Goal: Task Accomplishment & Management: Manage account settings

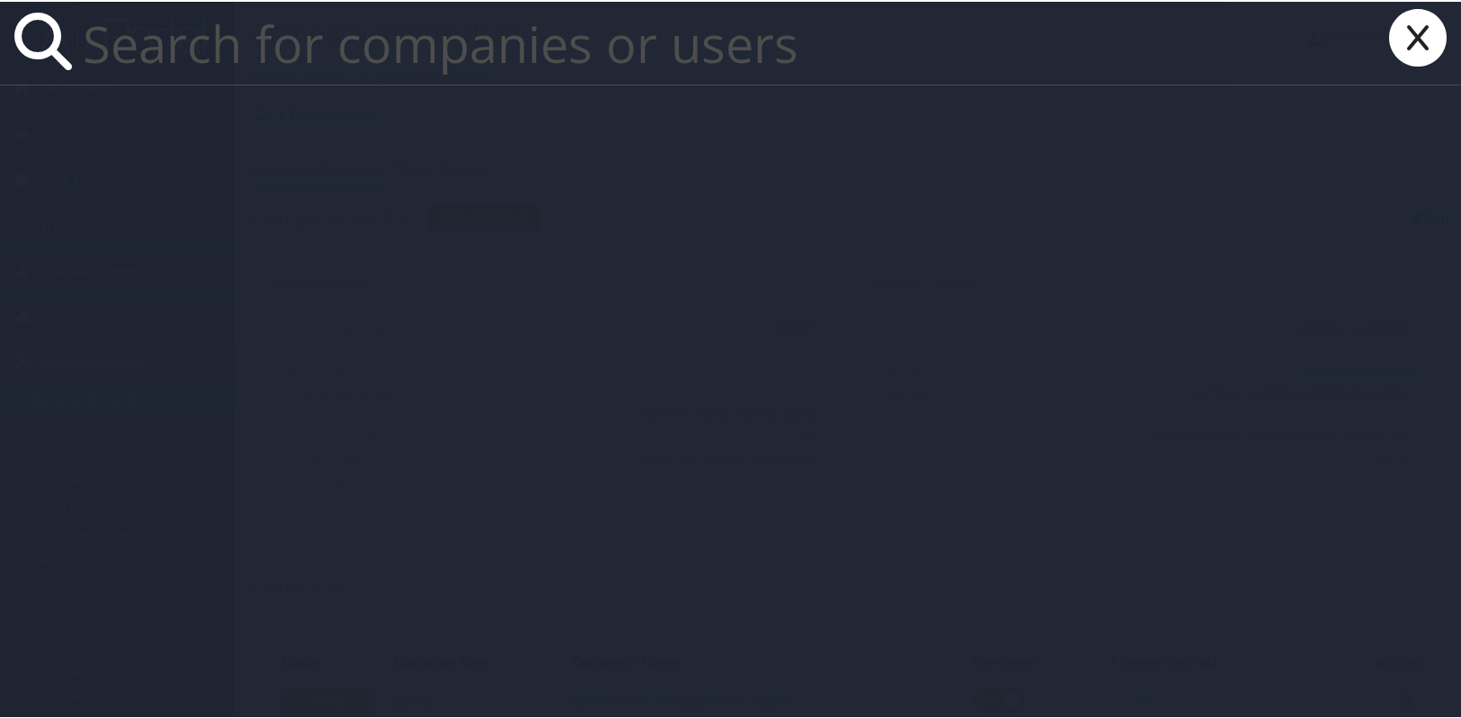
paste input "[EMAIL_ADDRESS][DOMAIN_NAME]"
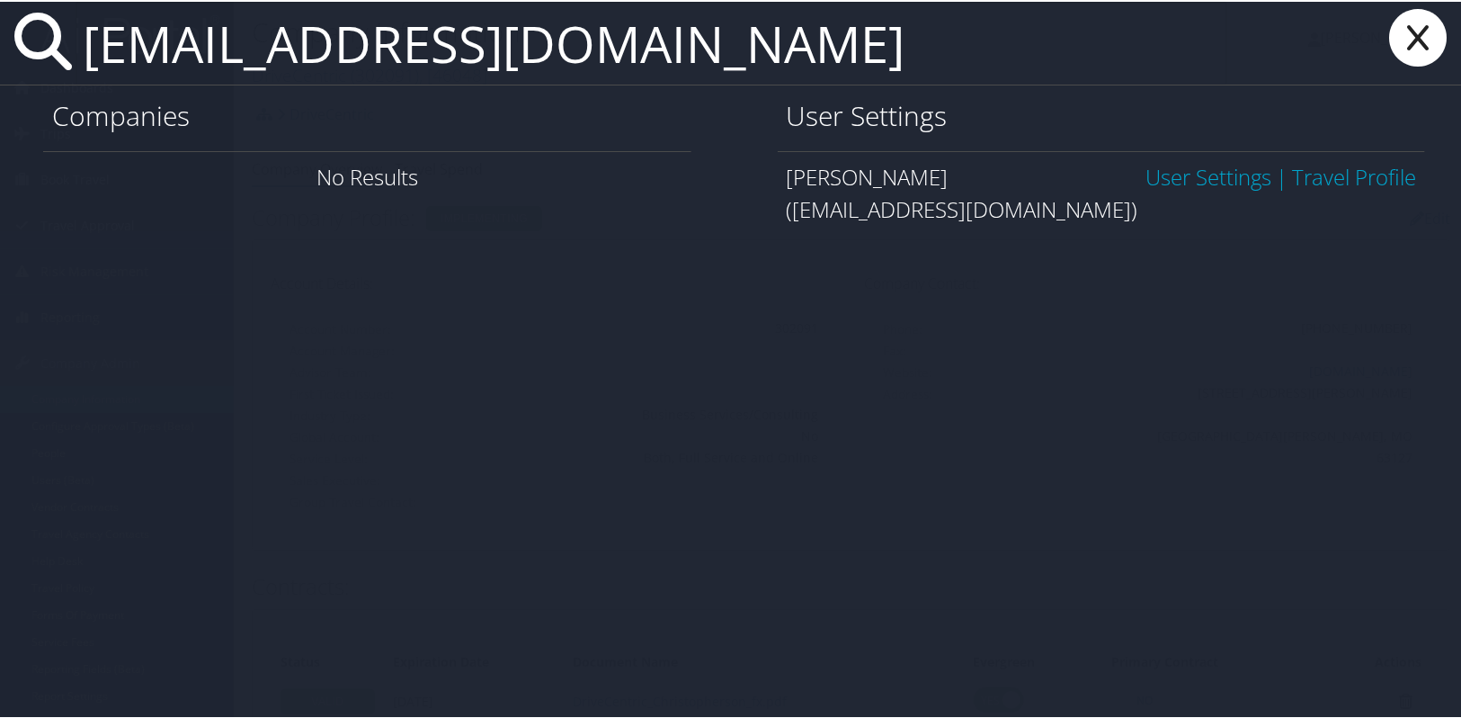
type input "kcombass94@mplthealthcare.com"
click at [1212, 160] on link "User Settings" at bounding box center [1208, 175] width 126 height 30
click at [1212, 165] on link "User Settings" at bounding box center [1208, 175] width 126 height 30
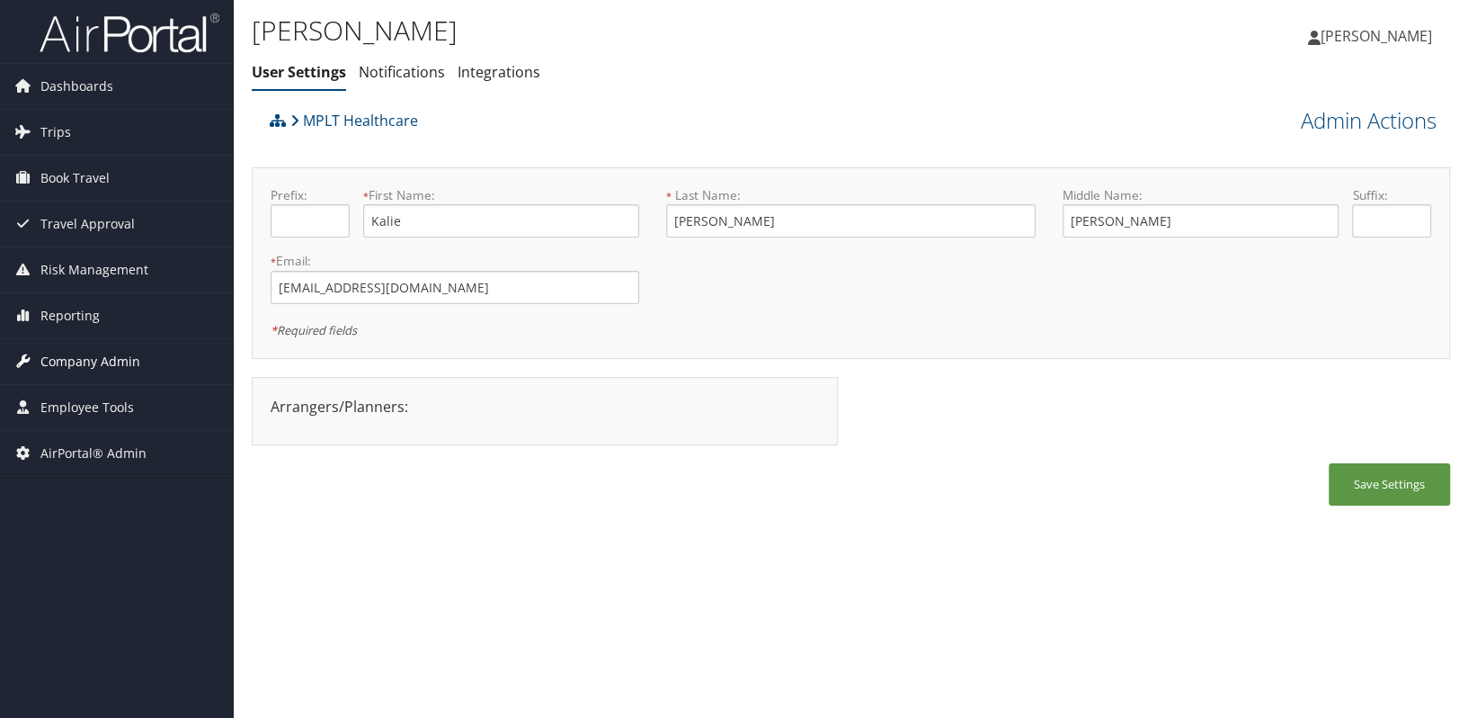
click at [109, 353] on span "Company Admin" at bounding box center [90, 361] width 100 height 45
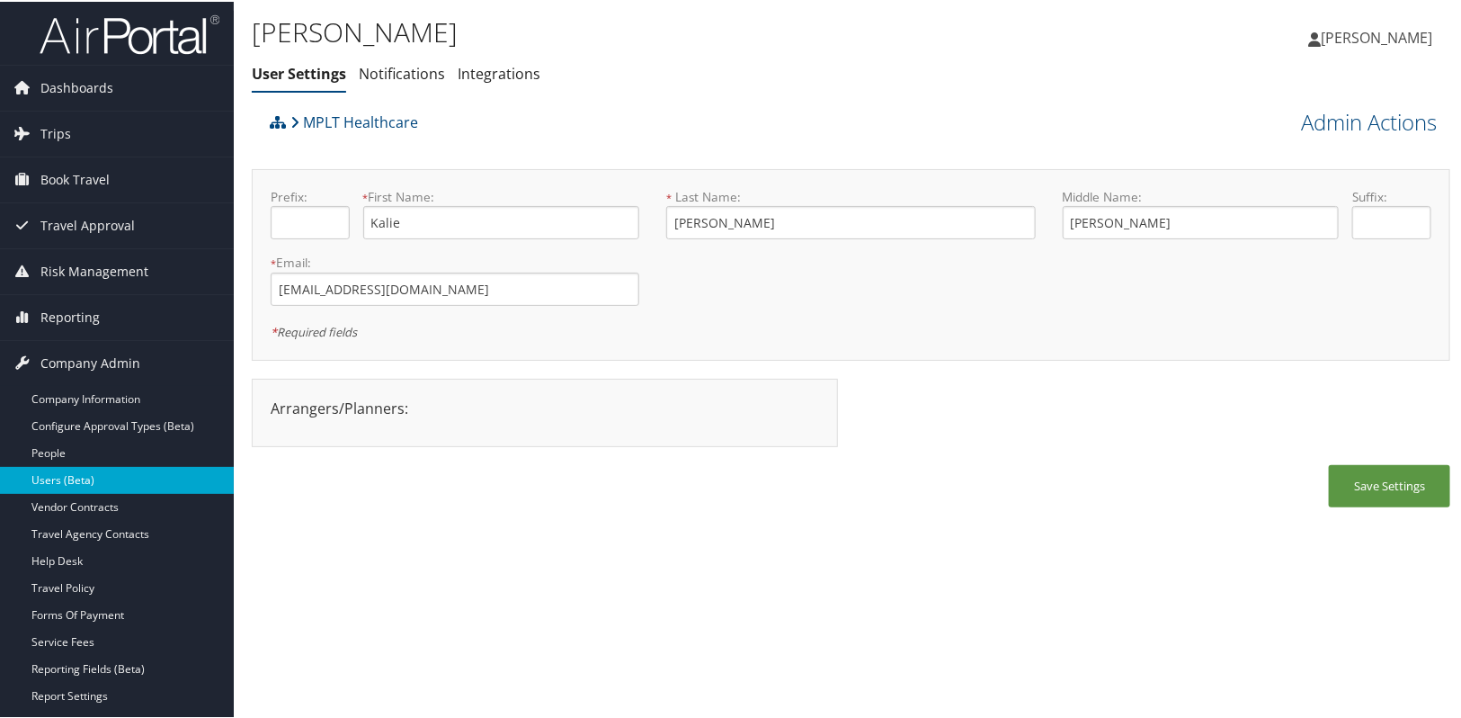
click at [91, 477] on link "Users (Beta)" at bounding box center [117, 478] width 234 height 27
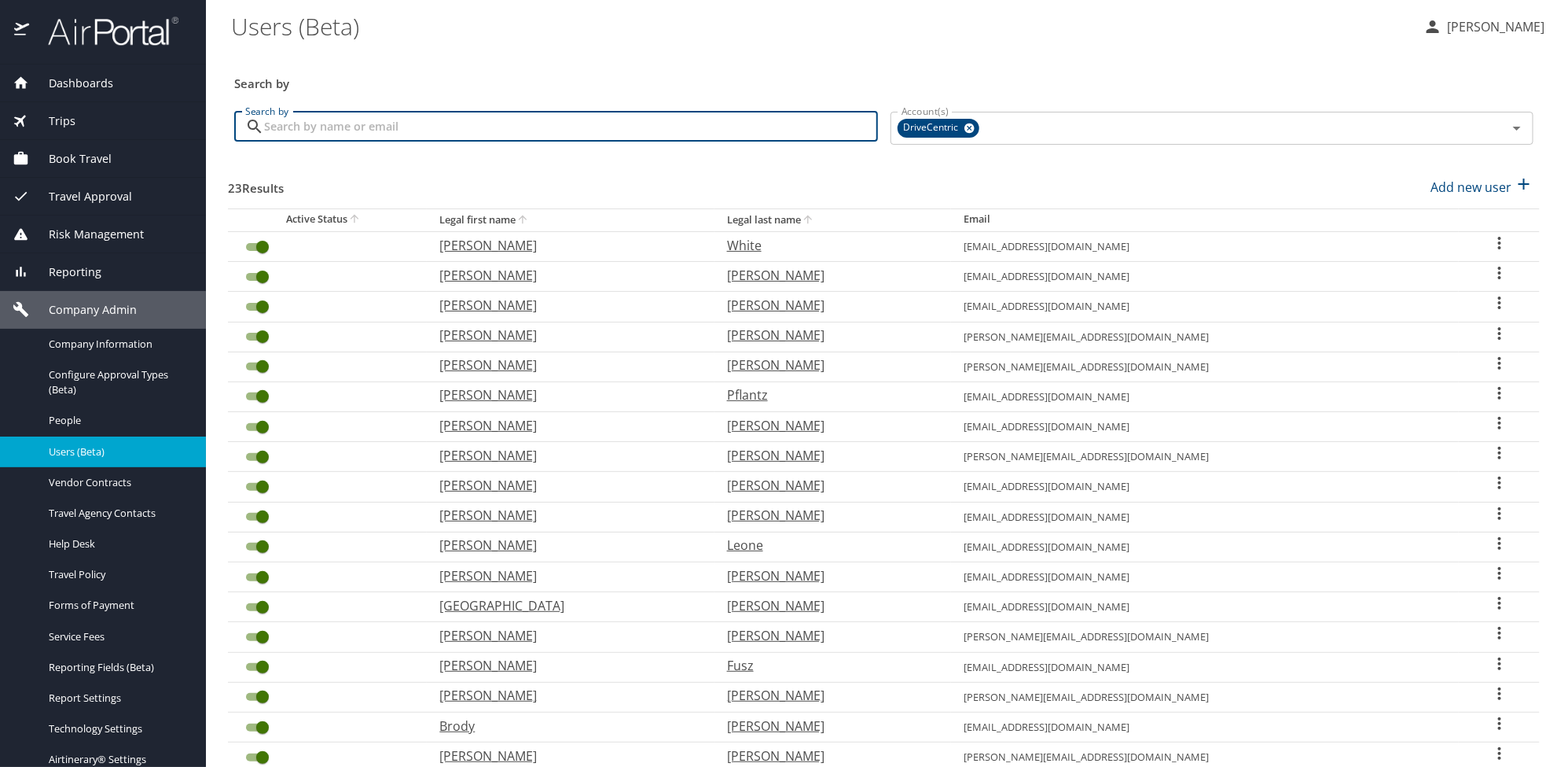
click at [275, 130] on input "Search by" at bounding box center [571, 127] width 614 height 30
paste input "[EMAIL_ADDRESS][DOMAIN_NAME]"
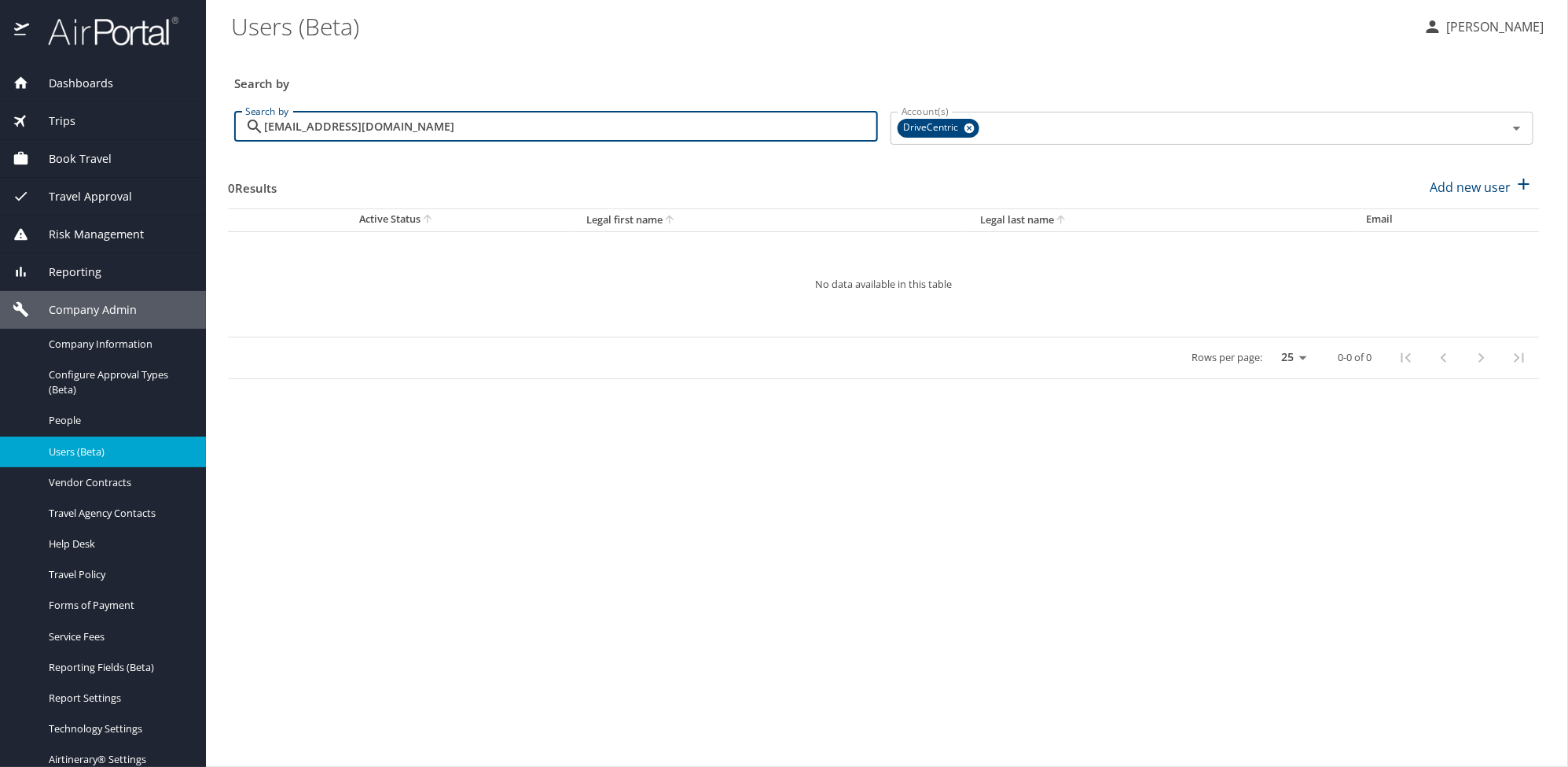
type input "[EMAIL_ADDRESS][DOMAIN_NAME]"
click at [108, 342] on span "Company Information" at bounding box center [118, 344] width 138 height 15
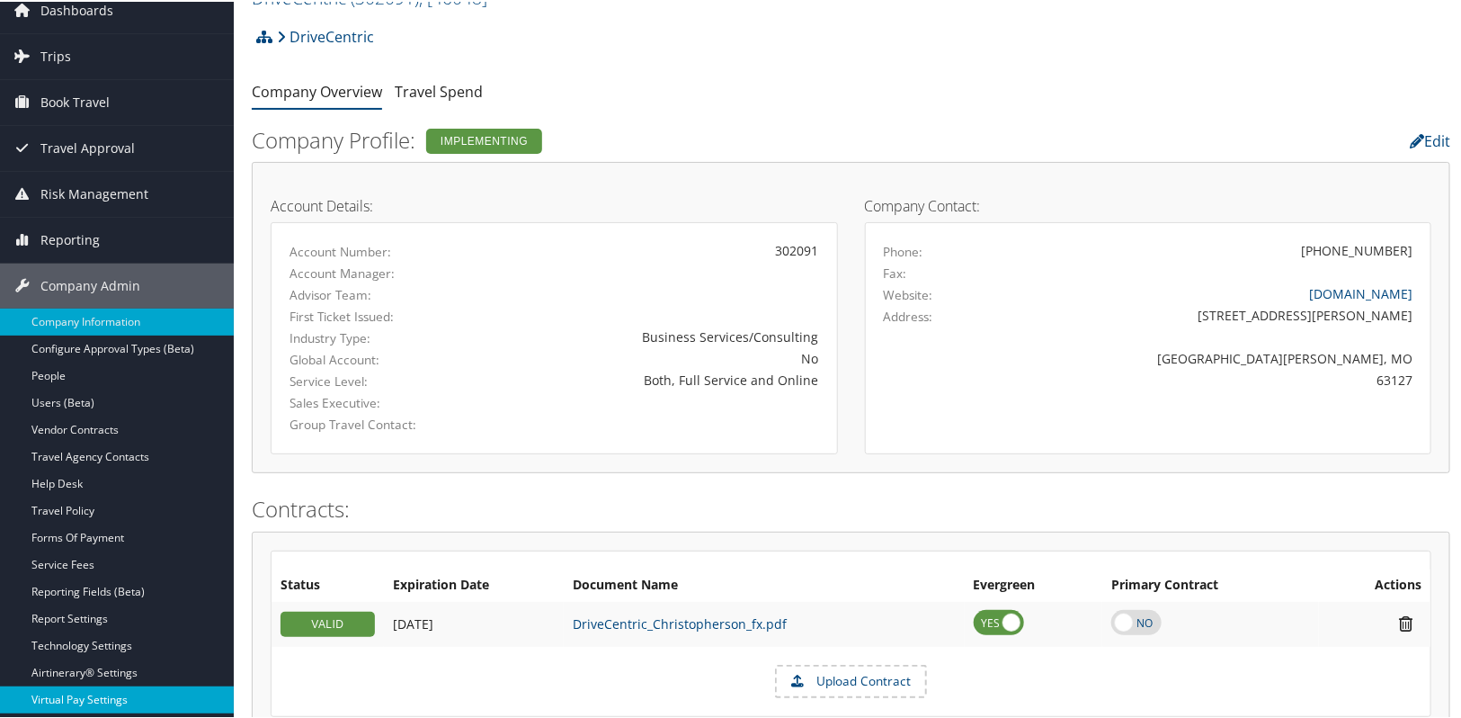
scroll to position [326, 0]
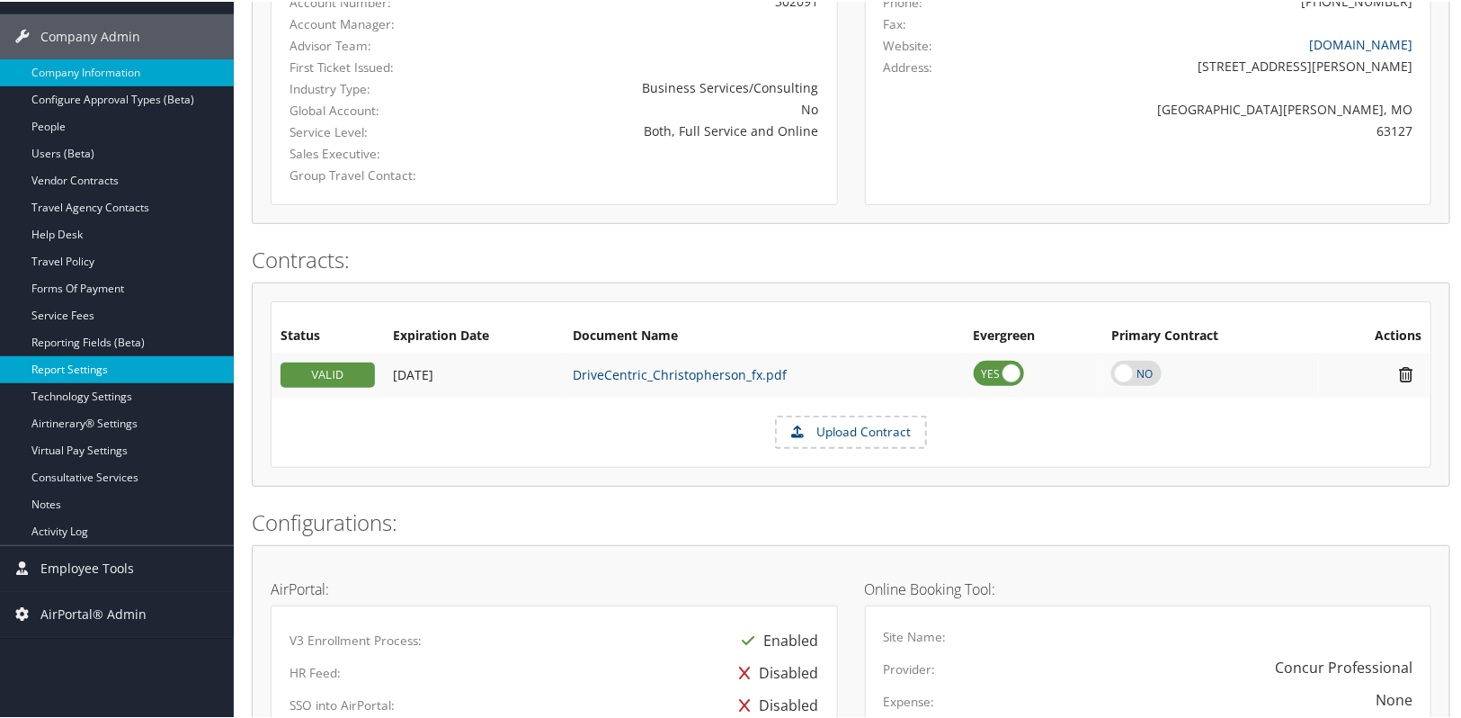
click at [78, 379] on link "Report Settings" at bounding box center [117, 367] width 234 height 27
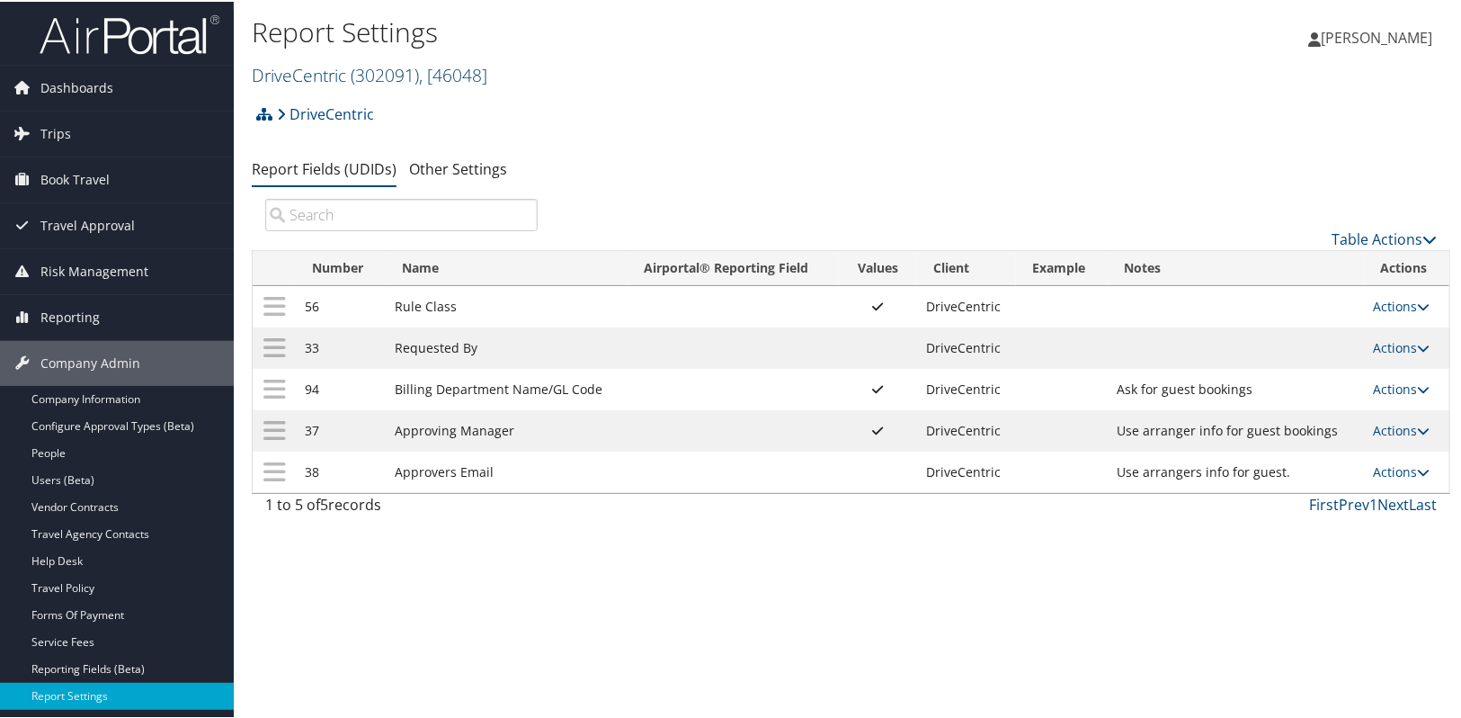
click at [328, 79] on link "DriveCentric ( 302091 ) , [ 46048 ]" at bounding box center [370, 73] width 236 height 24
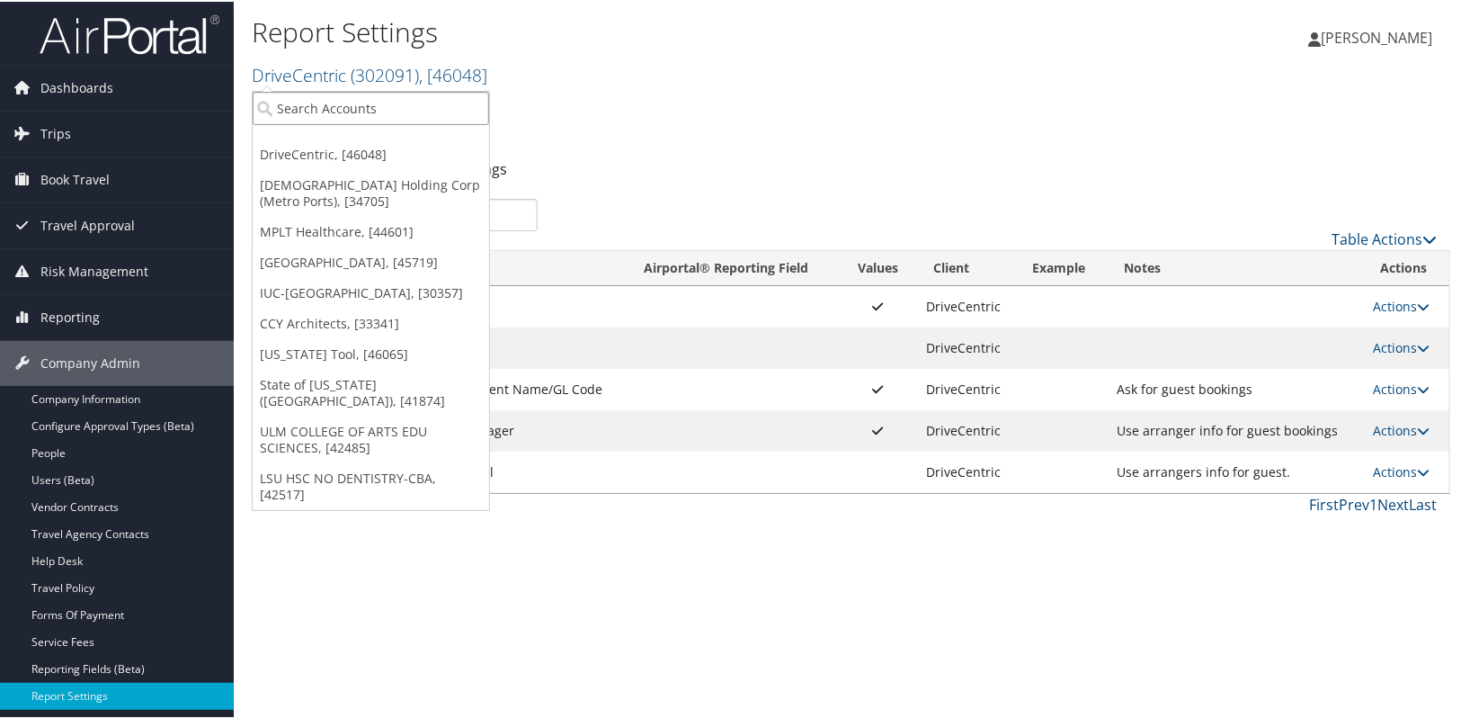
click at [315, 107] on input "search" at bounding box center [371, 106] width 236 height 33
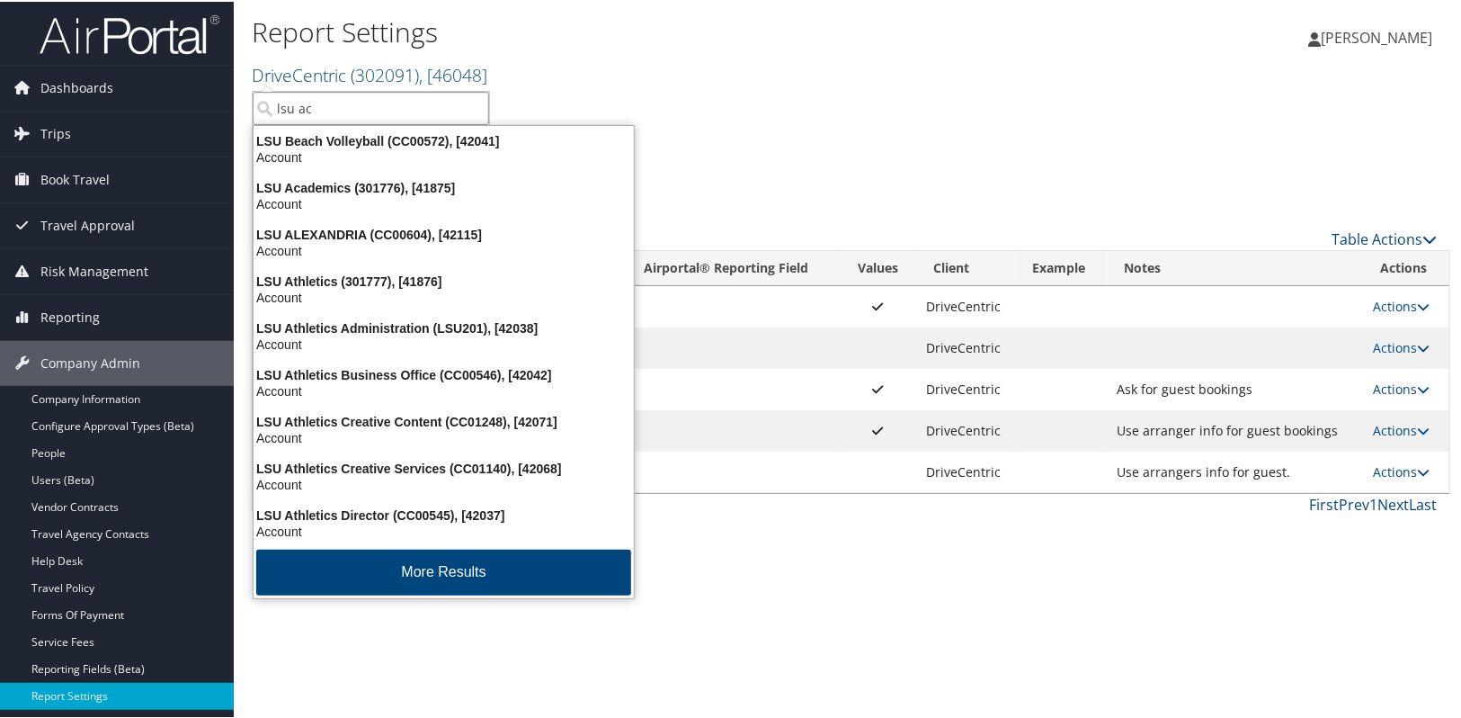
type input "lsu aca"
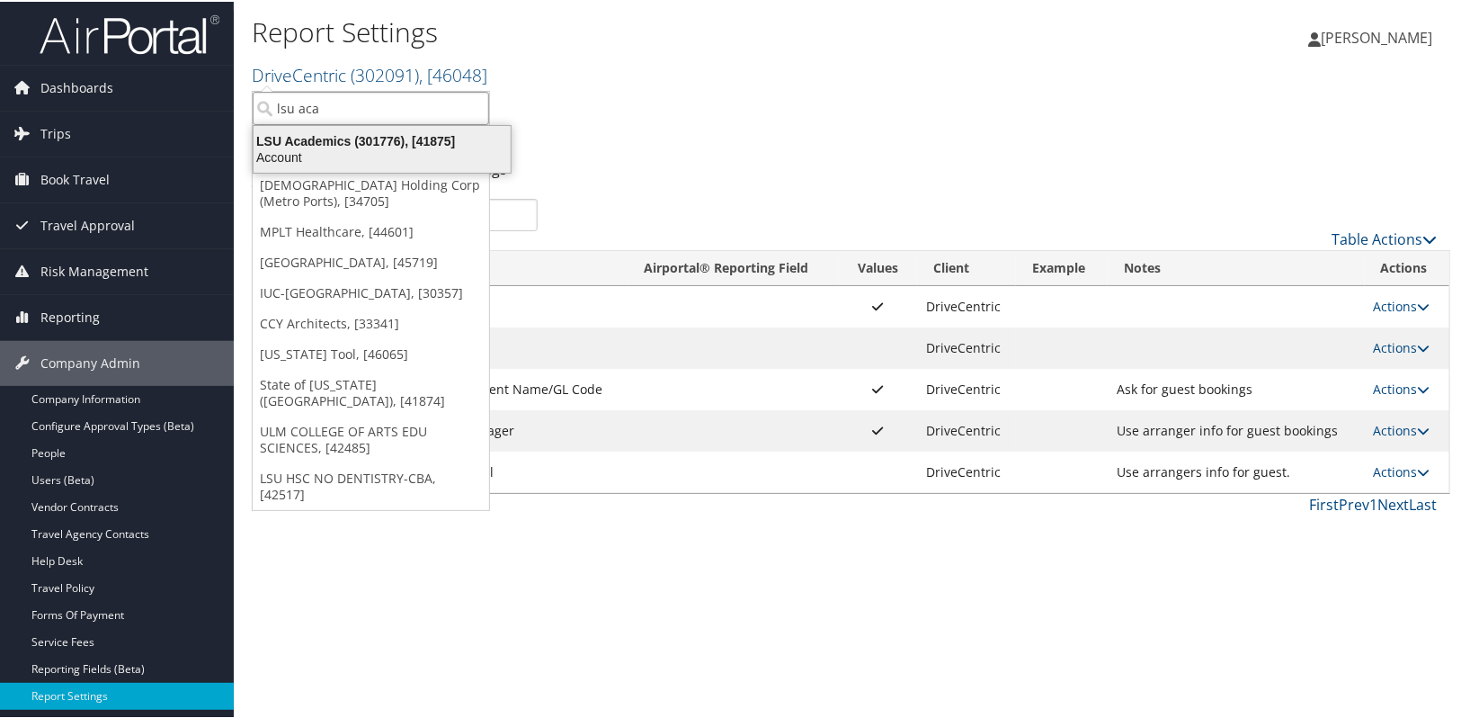
click at [323, 137] on div "LSU Academics (301776), [41875]" at bounding box center [382, 139] width 279 height 16
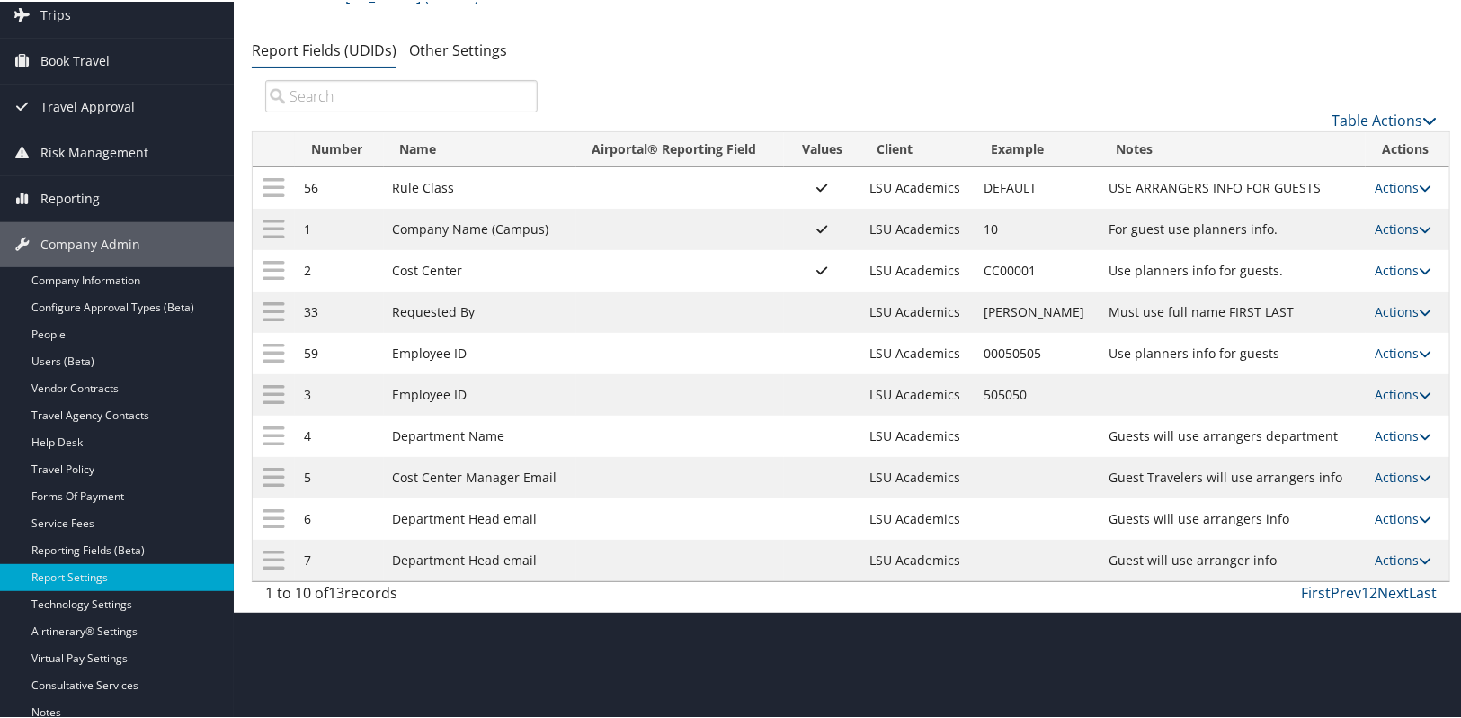
scroll to position [81, 0]
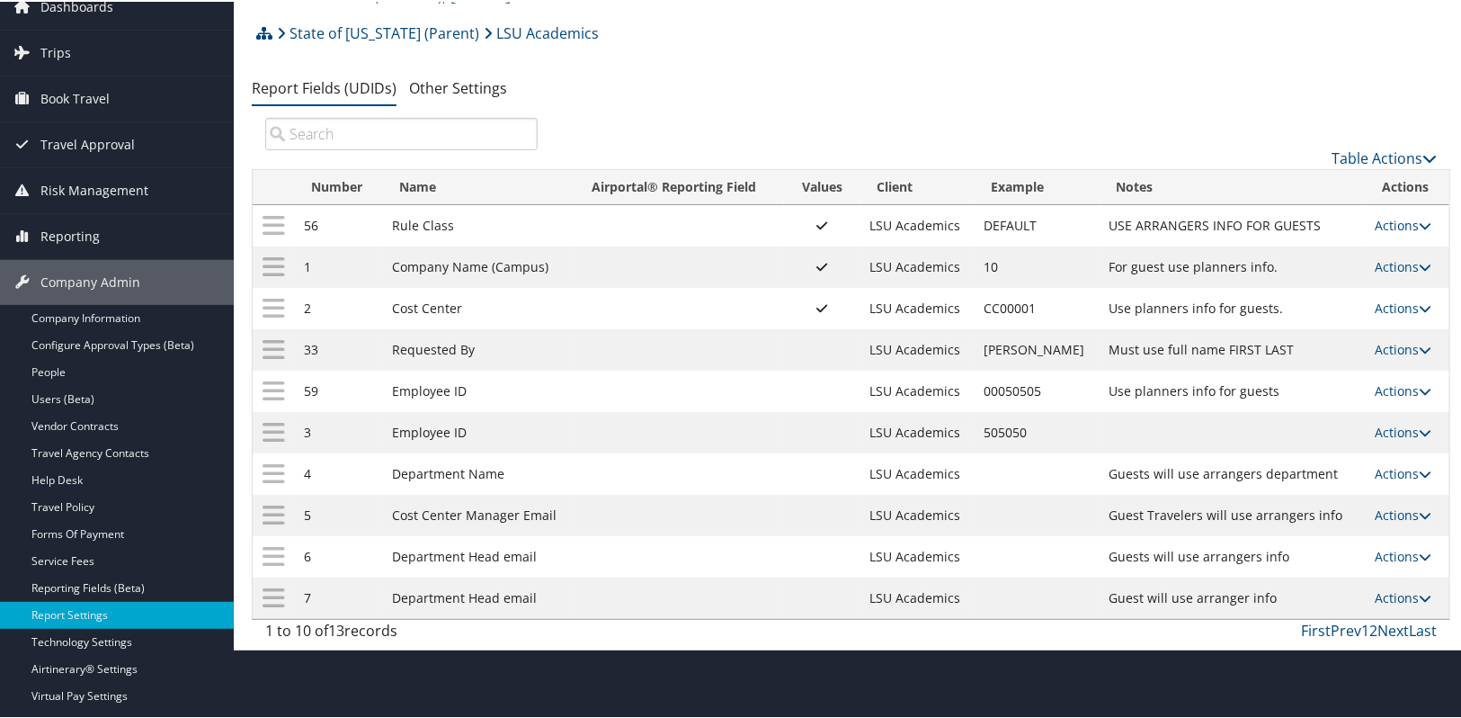
click at [776, 129] on div "Table Actions" at bounding box center [1000, 141] width 899 height 51
click at [1380, 432] on link "Actions" at bounding box center [1403, 430] width 57 height 17
click at [1290, 513] on link "Edit" at bounding box center [1324, 519] width 194 height 31
select select "profiled"
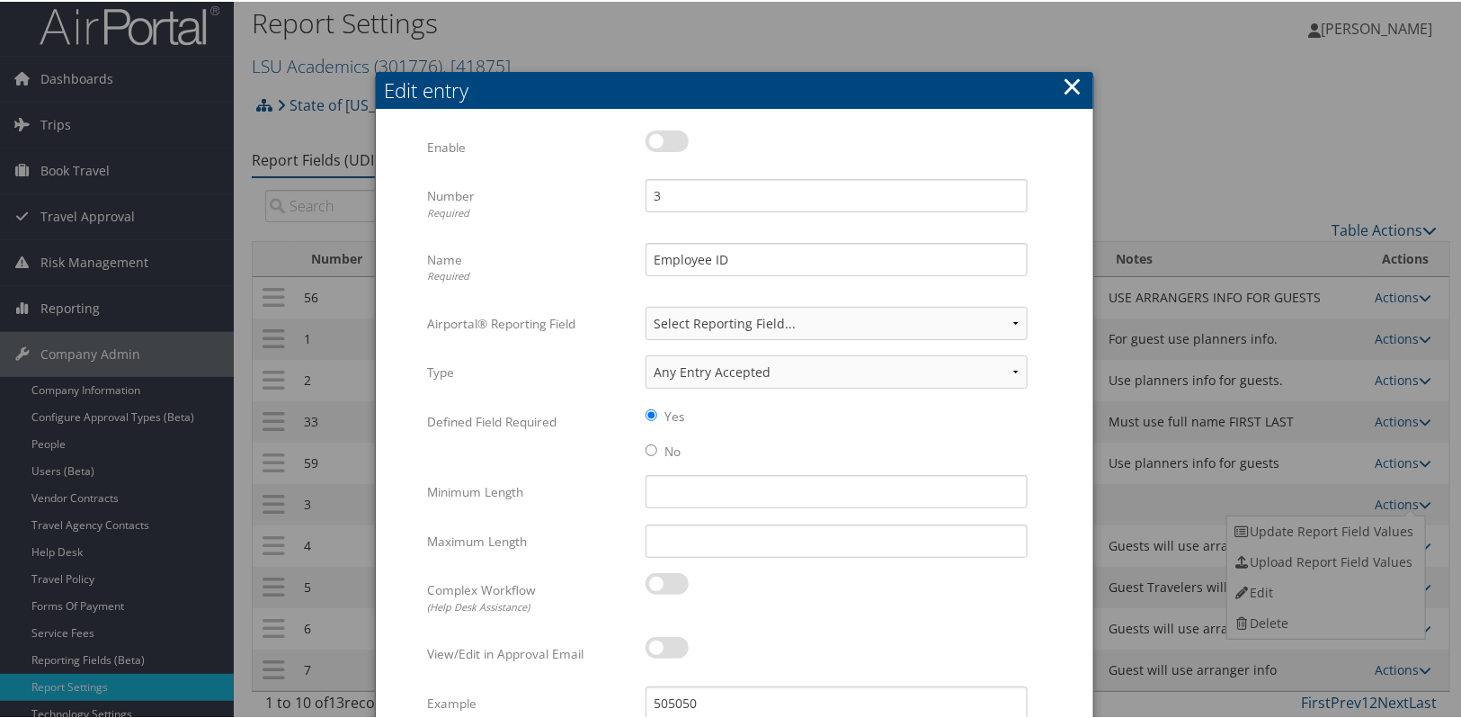
scroll to position [0, 0]
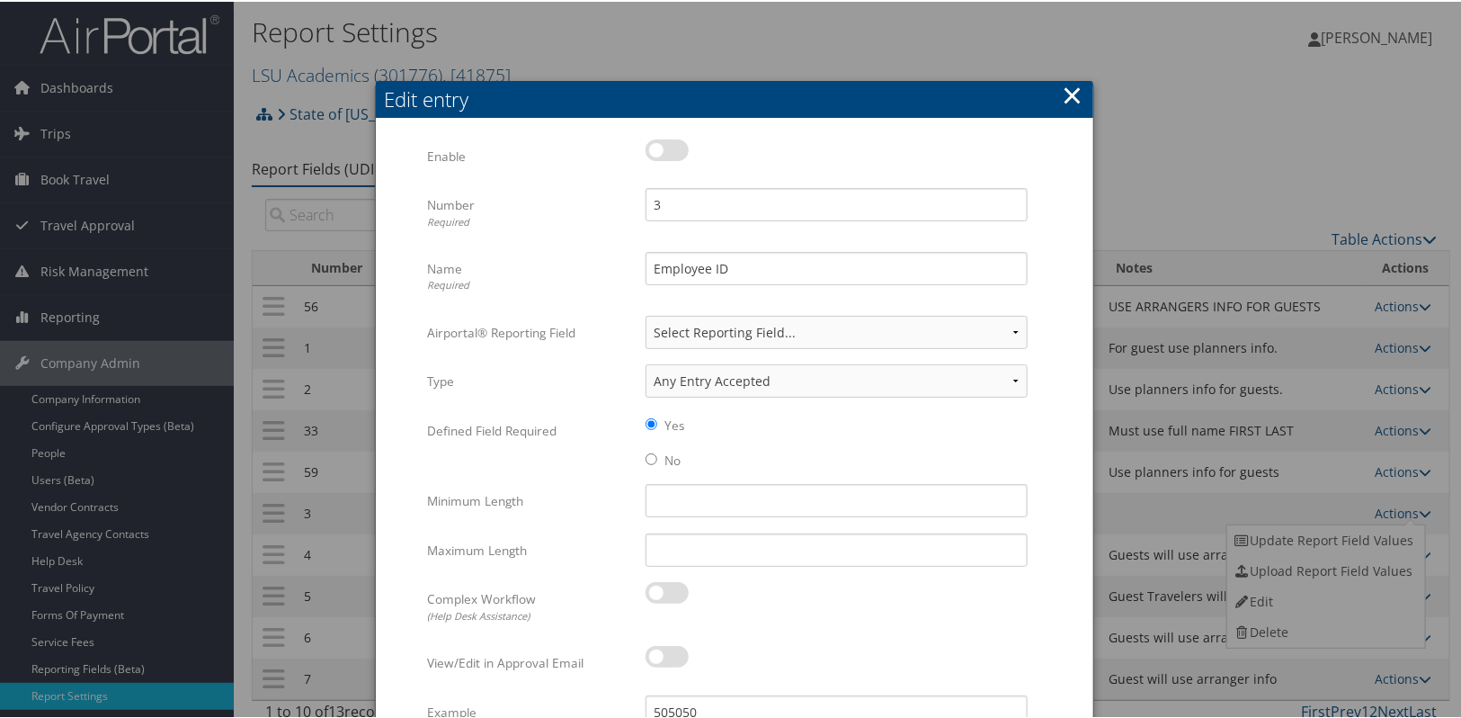
click at [1089, 91] on div "× Edit entry Multiple values The selected items contain different values for th…" at bounding box center [734, 570] width 719 height 976
click at [1075, 88] on button "×" at bounding box center [1072, 94] width 21 height 36
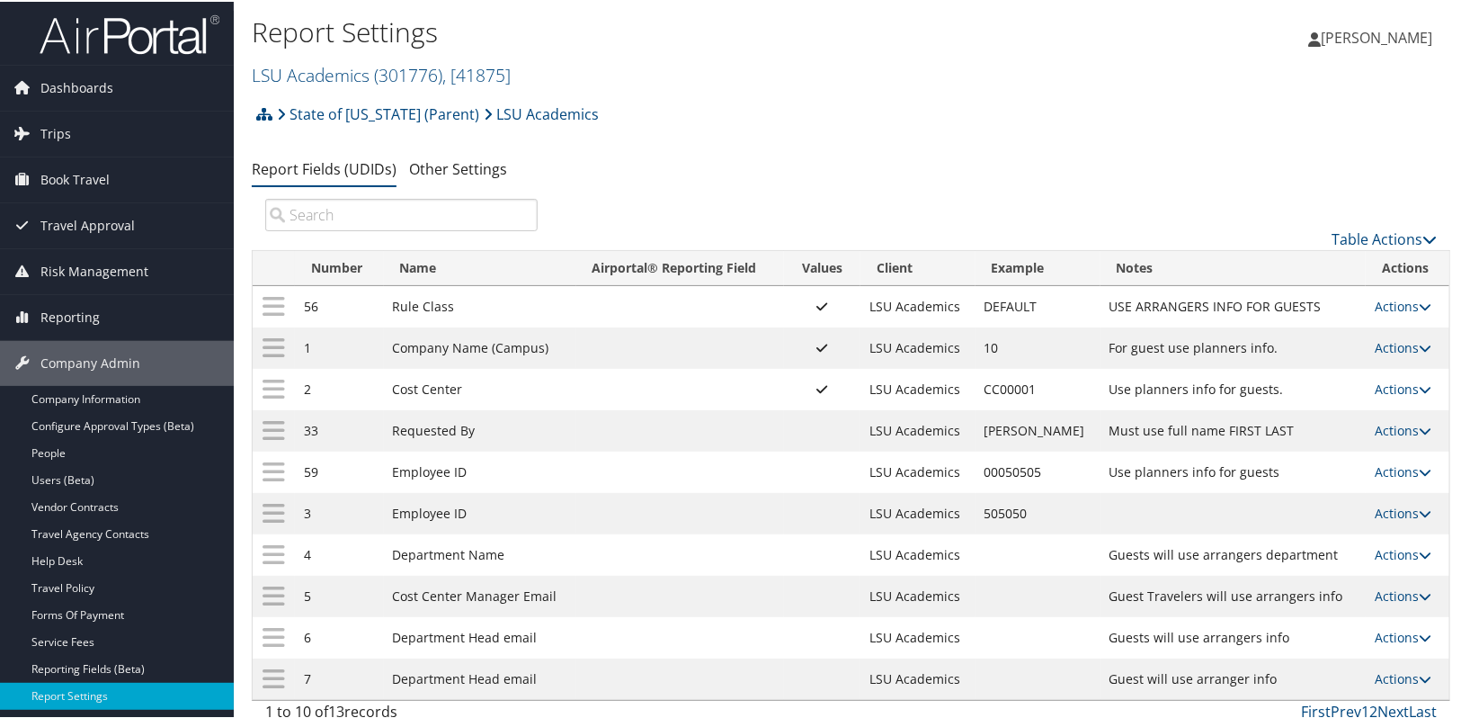
click at [530, 4] on div "Report Settings LSU Academics ( 301776 ) , [ 41875 ] DriveCentric [DEMOGRAPHIC_…" at bounding box center [851, 47] width 1235 height 94
